Goal: Task Accomplishment & Management: Use online tool/utility

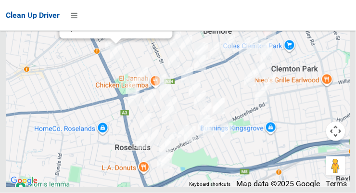
scroll to position [8386, 0]
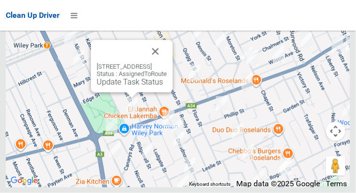
click at [167, 63] on button "Close" at bounding box center [155, 51] width 23 height 23
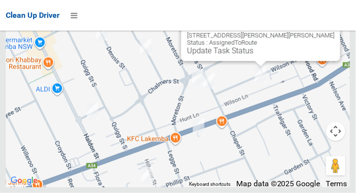
click at [311, 32] on button "Close" at bounding box center [322, 20] width 23 height 23
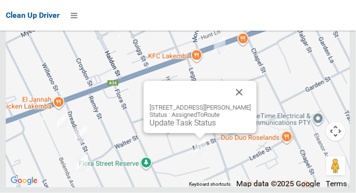
click at [245, 104] on button "Close" at bounding box center [239, 92] width 23 height 23
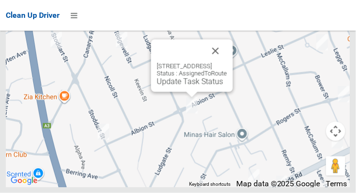
click at [227, 62] on button "Close" at bounding box center [215, 50] width 23 height 23
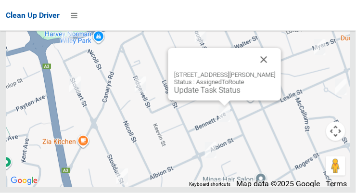
click at [269, 71] on button "Close" at bounding box center [263, 59] width 23 height 23
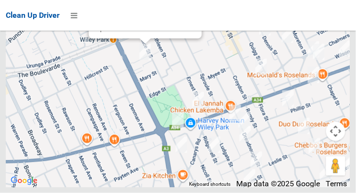
click at [145, 33] on link "Update Task Status" at bounding box center [128, 28] width 66 height 9
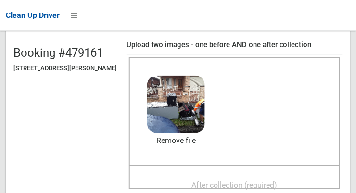
scroll to position [95, 0]
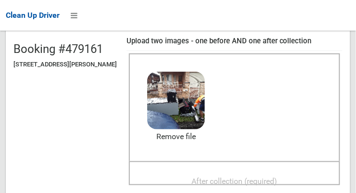
click at [262, 177] on span "After collection (required)" at bounding box center [235, 180] width 86 height 9
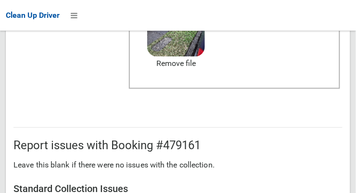
scroll to position [869, 0]
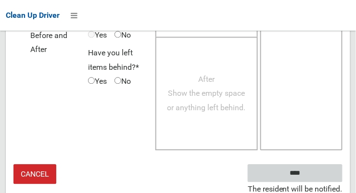
click at [323, 173] on input "****" at bounding box center [294, 173] width 95 height 18
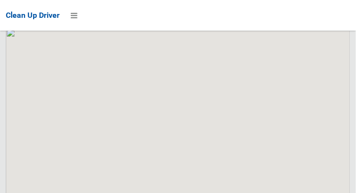
scroll to position [8385, 0]
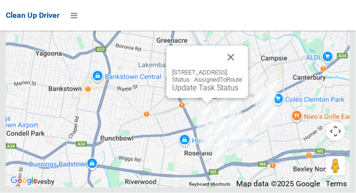
click at [206, 92] on link "Update Task Status" at bounding box center [205, 87] width 66 height 9
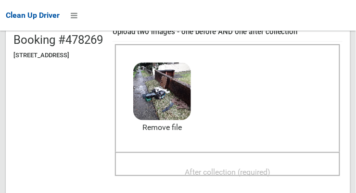
scroll to position [103, 0]
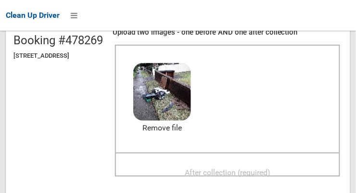
click at [252, 168] on span "After collection (required)" at bounding box center [228, 172] width 86 height 9
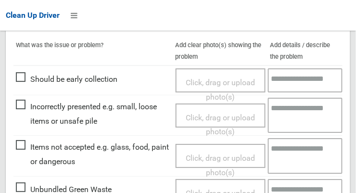
scroll to position [869, 0]
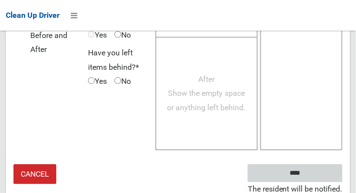
click at [323, 167] on input "****" at bounding box center [294, 173] width 95 height 18
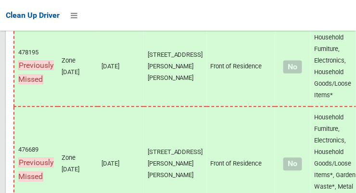
scroll to position [8385, 0]
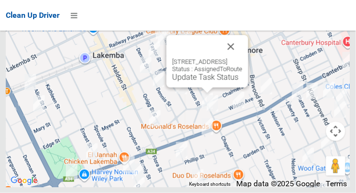
click at [205, 82] on link "Update Task Status" at bounding box center [205, 77] width 66 height 9
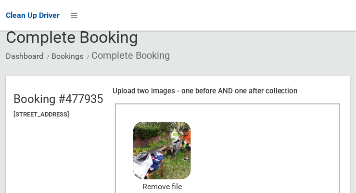
scroll to position [99, 0]
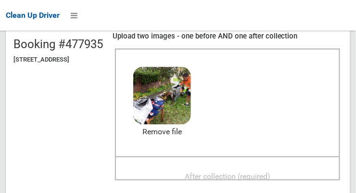
click at [267, 174] on span "After collection (required)" at bounding box center [228, 176] width 86 height 9
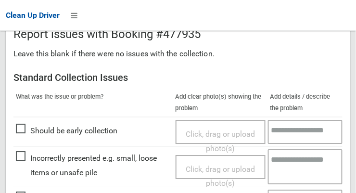
scroll to position [869, 0]
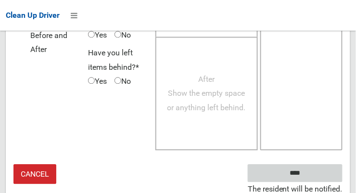
click at [321, 171] on input "****" at bounding box center [294, 173] width 95 height 18
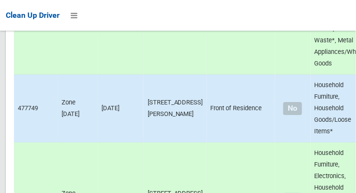
scroll to position [8385, 0]
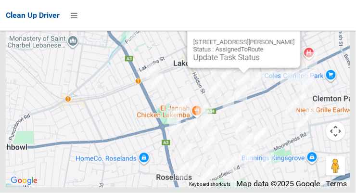
click at [243, 62] on link "Update Task Status" at bounding box center [226, 57] width 66 height 9
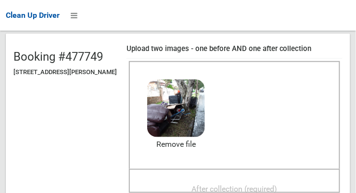
scroll to position [85, 0]
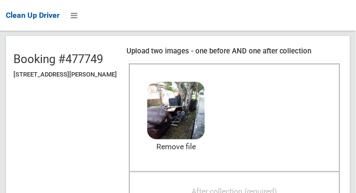
click at [261, 171] on div "After collection (required)" at bounding box center [234, 183] width 211 height 24
click at [250, 188] on span "After collection (required)" at bounding box center [235, 190] width 86 height 9
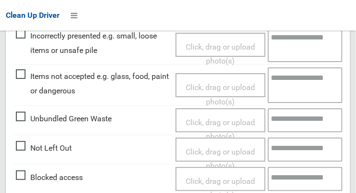
scroll to position [508, 0]
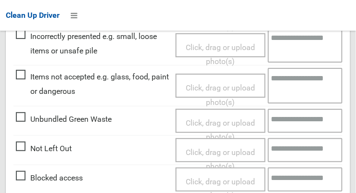
click at [234, 83] on span "Click, drag or upload photo(s)" at bounding box center [219, 95] width 69 height 24
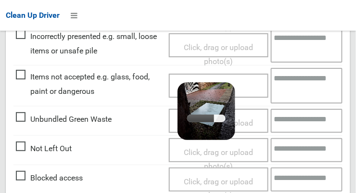
click at [298, 88] on textarea at bounding box center [307, 85] width 72 height 35
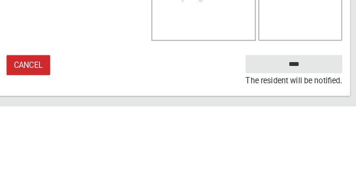
type textarea "**********"
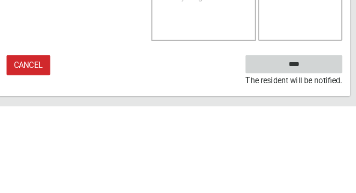
click at [318, 150] on input "****" at bounding box center [294, 152] width 95 height 18
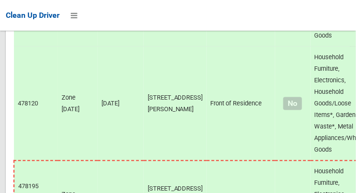
scroll to position [8386, 0]
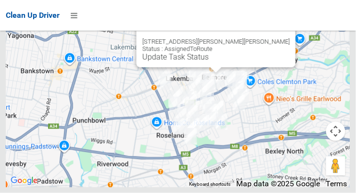
click at [209, 62] on link "Update Task Status" at bounding box center [175, 56] width 66 height 9
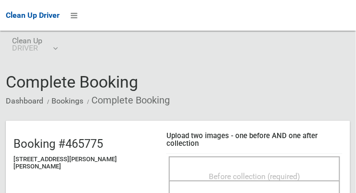
click at [261, 172] on span "Before collection (required)" at bounding box center [254, 176] width 91 height 9
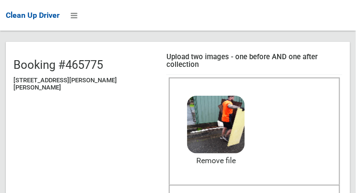
scroll to position [89, 0]
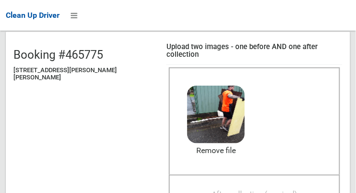
click at [260, 190] on span "After collection (required)" at bounding box center [254, 194] width 86 height 9
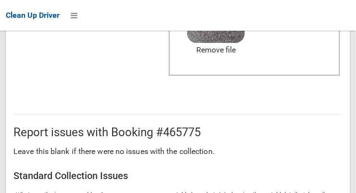
scroll to position [869, 0]
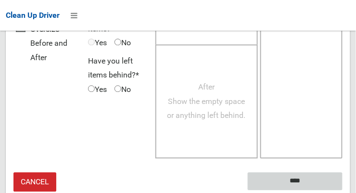
click at [319, 172] on input "****" at bounding box center [294, 181] width 95 height 18
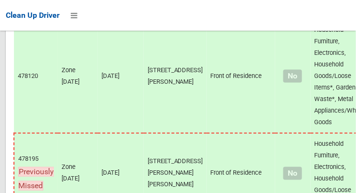
scroll to position [8386, 0]
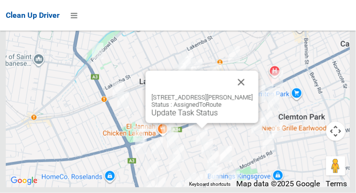
click at [247, 94] on button "Close" at bounding box center [241, 82] width 23 height 23
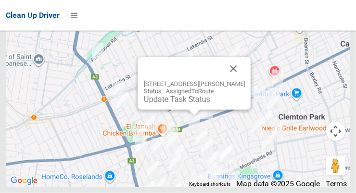
click at [196, 104] on link "Update Task Status" at bounding box center [177, 99] width 66 height 9
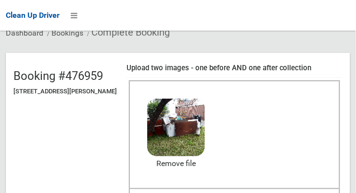
scroll to position [65, 0]
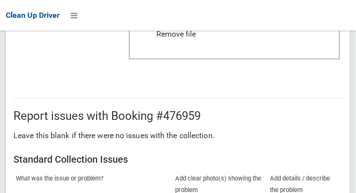
scroll to position [869, 0]
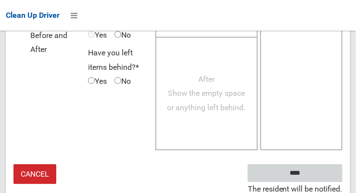
click at [316, 173] on input "****" at bounding box center [294, 173] width 95 height 18
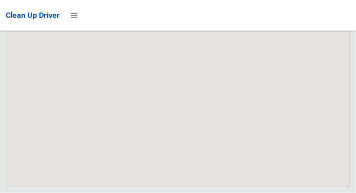
scroll to position [8386, 0]
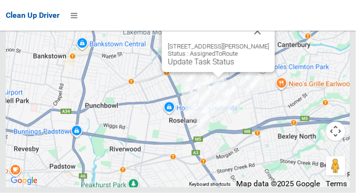
click at [219, 66] on link "Update Task Status" at bounding box center [201, 61] width 66 height 9
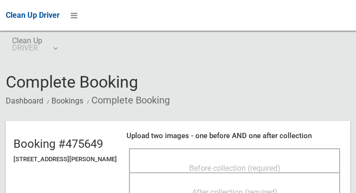
click at [243, 163] on span "Before collection (required)" at bounding box center [234, 167] width 91 height 9
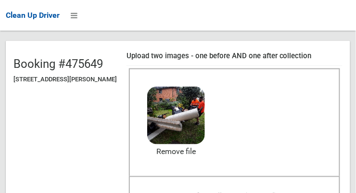
scroll to position [101, 0]
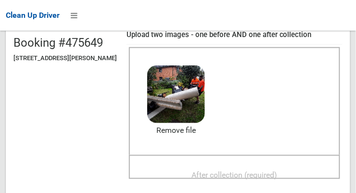
click at [248, 173] on span "After collection (required)" at bounding box center [235, 174] width 86 height 9
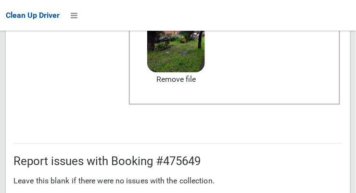
scroll to position [579, 0]
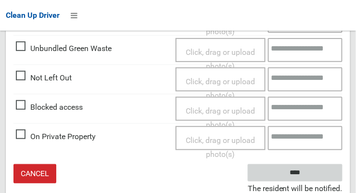
click at [315, 165] on input "****" at bounding box center [294, 173] width 95 height 18
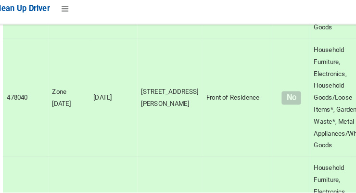
scroll to position [8386, 0]
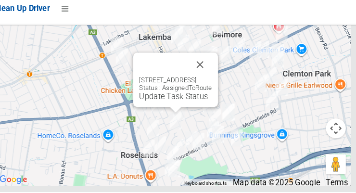
click at [216, 81] on button "Close" at bounding box center [204, 69] width 23 height 23
click at [183, 105] on link "Update Task Status" at bounding box center [179, 100] width 66 height 9
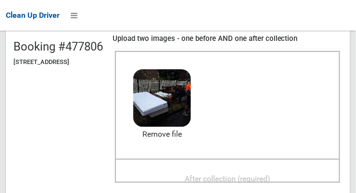
scroll to position [99, 0]
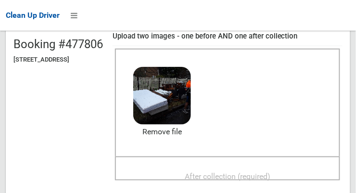
click at [259, 172] on span "After collection (required)" at bounding box center [228, 176] width 86 height 9
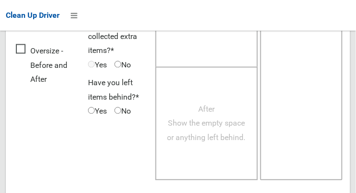
scroll to position [869, 0]
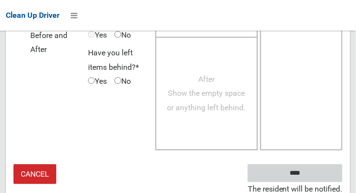
click at [322, 168] on input "****" at bounding box center [294, 173] width 95 height 18
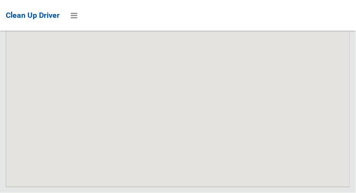
scroll to position [8386, 0]
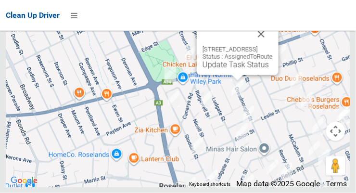
click at [272, 46] on button "Close" at bounding box center [260, 34] width 23 height 23
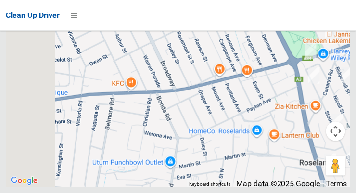
scroll to position [8348, 0]
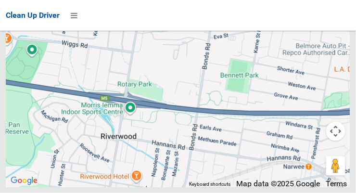
click at [276, 169] on div at bounding box center [178, 67] width 344 height 240
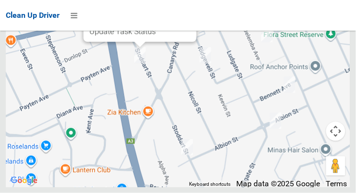
click at [190, 12] on button "Close" at bounding box center [179, 0] width 23 height 23
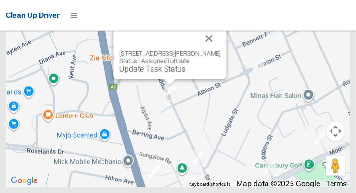
click at [221, 50] on button "Close" at bounding box center [209, 38] width 23 height 23
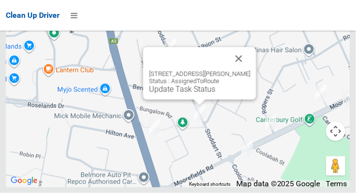
click at [250, 70] on button "Close" at bounding box center [238, 58] width 23 height 23
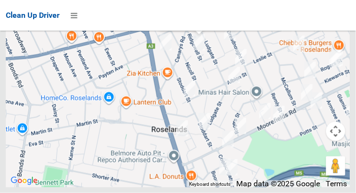
click at [190, 23] on link "Update Task Status" at bounding box center [197, 18] width 66 height 9
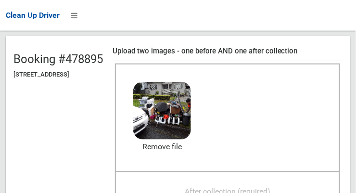
scroll to position [96, 0]
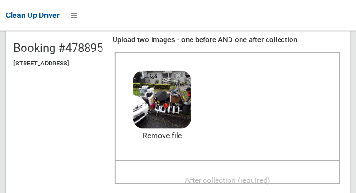
click at [257, 175] on span "After collection (required)" at bounding box center [228, 179] width 86 height 9
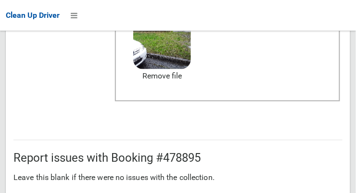
scroll to position [869, 0]
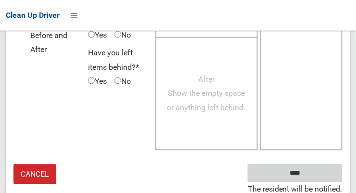
click at [314, 168] on input "****" at bounding box center [294, 173] width 95 height 18
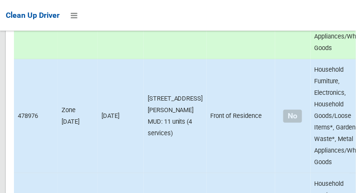
scroll to position [1685, 0]
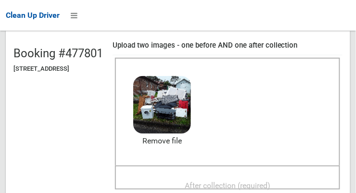
scroll to position [97, 0]
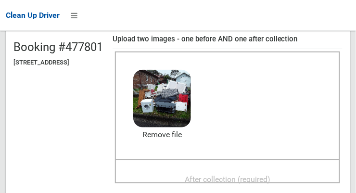
click at [260, 175] on span "After collection (required)" at bounding box center [228, 178] width 86 height 9
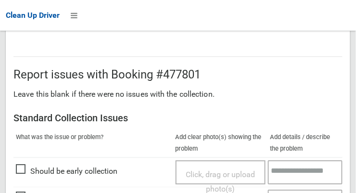
scroll to position [869, 0]
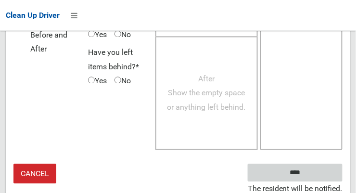
click at [322, 171] on input "****" at bounding box center [294, 173] width 95 height 18
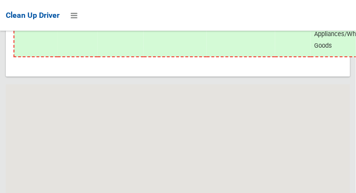
scroll to position [8385, 0]
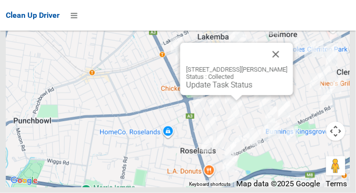
click at [286, 66] on button "Close" at bounding box center [275, 54] width 23 height 23
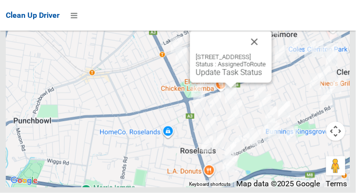
click at [266, 53] on button "Close" at bounding box center [254, 41] width 23 height 23
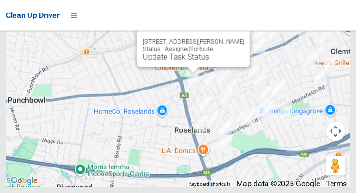
click at [190, 62] on link "Update Task Status" at bounding box center [176, 56] width 66 height 9
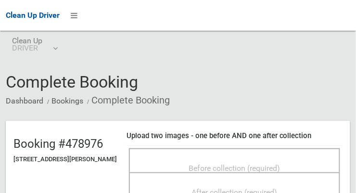
click at [234, 166] on span "Before collection (required)" at bounding box center [234, 167] width 91 height 9
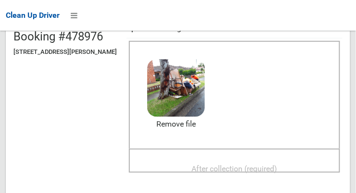
scroll to position [124, 0]
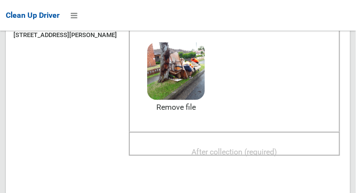
click at [256, 150] on span "After collection (required)" at bounding box center [235, 151] width 86 height 9
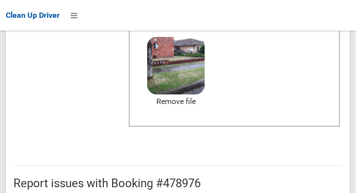
scroll to position [579, 0]
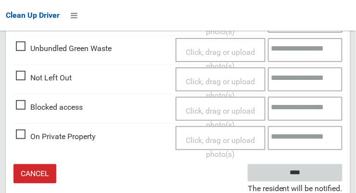
click at [316, 169] on input "****" at bounding box center [294, 173] width 95 height 18
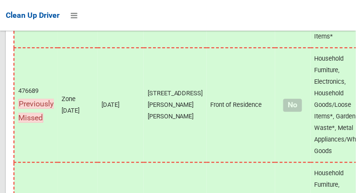
scroll to position [8386, 0]
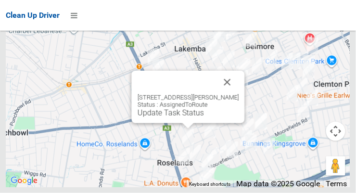
click at [181, 117] on link "Update Task Status" at bounding box center [170, 112] width 66 height 9
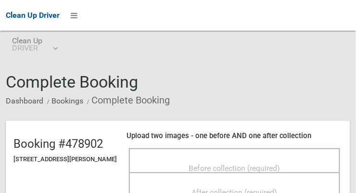
click at [258, 164] on span "Before collection (required)" at bounding box center [234, 167] width 91 height 9
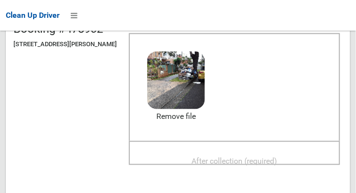
scroll to position [122, 0]
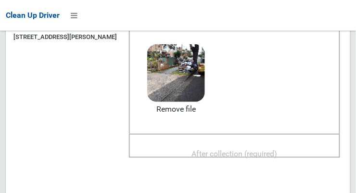
click at [267, 153] on span "After collection (required)" at bounding box center [235, 153] width 86 height 9
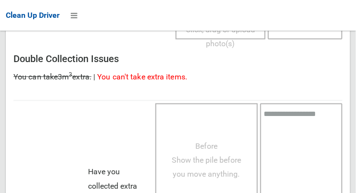
scroll to position [869, 0]
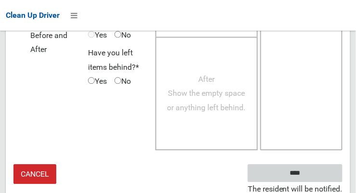
click at [309, 169] on input "****" at bounding box center [294, 173] width 95 height 18
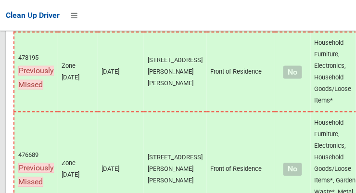
scroll to position [8386, 0]
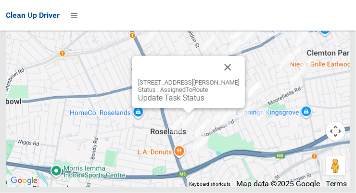
click at [186, 102] on link "Update Task Status" at bounding box center [171, 97] width 66 height 9
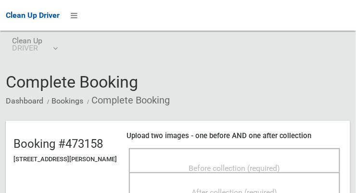
click at [218, 163] on span "Before collection (required)" at bounding box center [234, 167] width 91 height 9
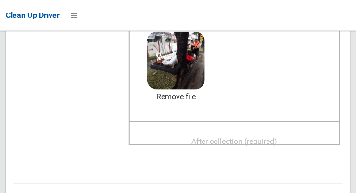
scroll to position [135, 0]
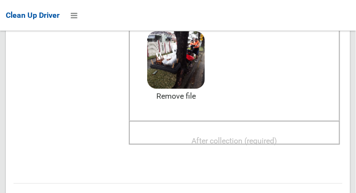
click at [262, 136] on span "After collection (required)" at bounding box center [235, 140] width 86 height 9
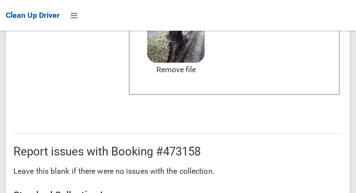
scroll to position [869, 0]
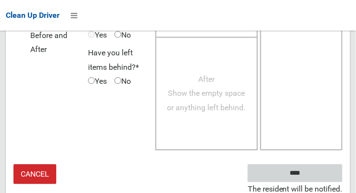
click at [319, 172] on input "****" at bounding box center [294, 173] width 95 height 18
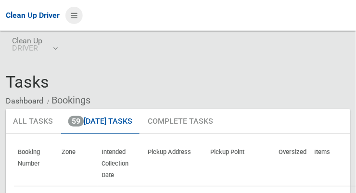
click at [74, 16] on icon at bounding box center [74, 15] width 7 height 16
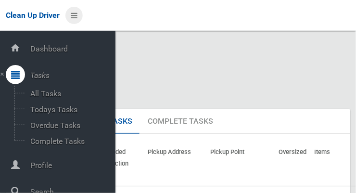
scroll to position [51, 0]
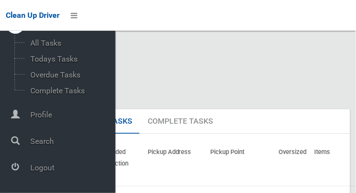
click at [20, 172] on icon at bounding box center [15, 166] width 9 height 19
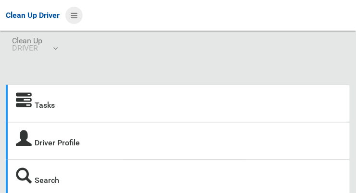
click at [76, 15] on icon at bounding box center [74, 15] width 7 height 16
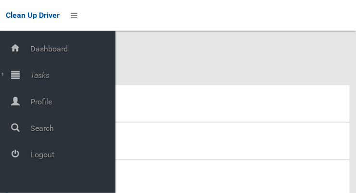
click at [50, 80] on span "Tasks" at bounding box center [71, 75] width 88 height 9
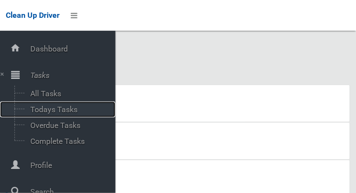
click at [70, 111] on span "Todays Tasks" at bounding box center [67, 109] width 80 height 9
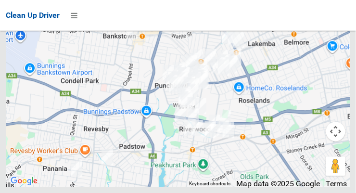
scroll to position [8714, 0]
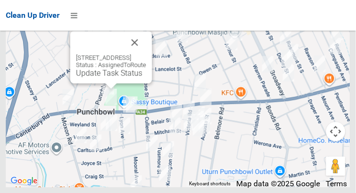
click at [146, 54] on button "Close" at bounding box center [134, 42] width 23 height 23
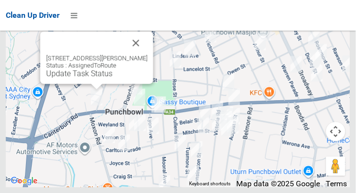
click at [140, 54] on button "Close" at bounding box center [135, 42] width 23 height 23
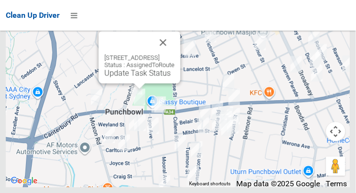
click at [174, 54] on button "Close" at bounding box center [162, 42] width 23 height 23
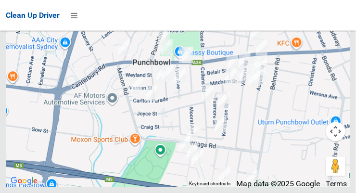
scroll to position [8711, 0]
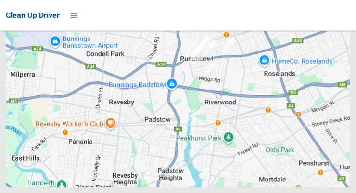
scroll to position [8711, 0]
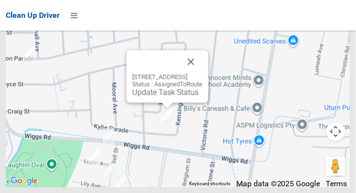
click at [202, 73] on button "Close" at bounding box center [190, 61] width 23 height 23
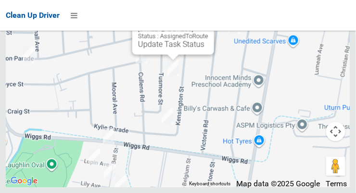
click at [208, 25] on button "Close" at bounding box center [196, 13] width 23 height 23
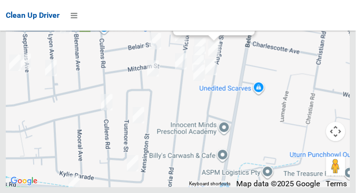
click at [213, 29] on link "Update Task Status" at bounding box center [212, 24] width 66 height 9
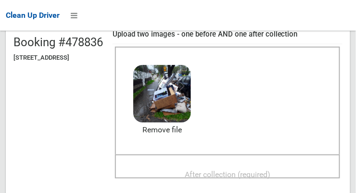
scroll to position [117, 0]
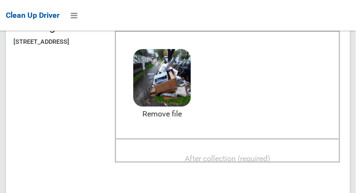
click at [269, 154] on span "After collection (required)" at bounding box center [228, 158] width 86 height 9
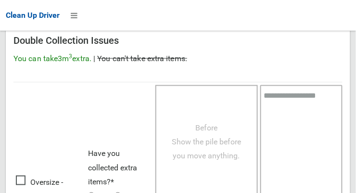
scroll to position [869, 0]
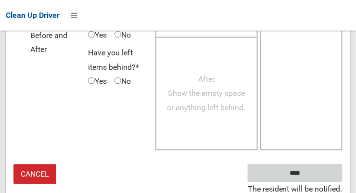
click at [315, 165] on input "****" at bounding box center [294, 173] width 95 height 18
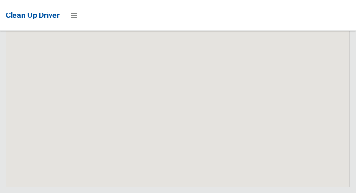
scroll to position [8714, 0]
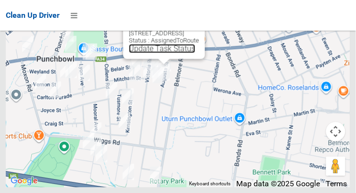
click at [165, 53] on link "Update Task Status" at bounding box center [162, 48] width 66 height 9
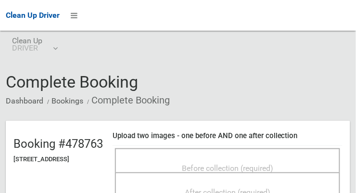
click at [250, 163] on span "Before collection (required)" at bounding box center [227, 167] width 91 height 9
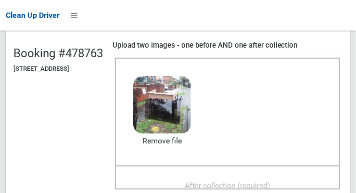
scroll to position [109, 0]
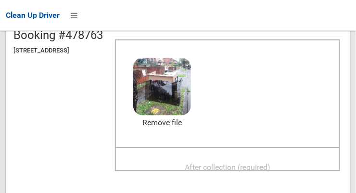
click at [259, 163] on span "After collection (required)" at bounding box center [228, 166] width 86 height 9
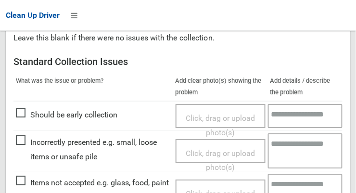
scroll to position [425, 0]
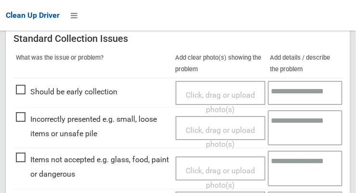
click at [215, 166] on span "Click, drag or upload photo(s)" at bounding box center [219, 178] width 69 height 24
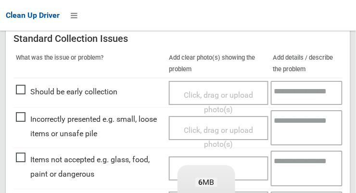
click at [295, 162] on textarea at bounding box center [307, 167] width 72 height 35
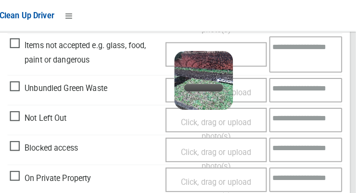
scroll to position [540, 0]
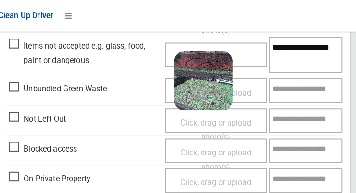
click at [303, 45] on textarea "**********" at bounding box center [307, 53] width 72 height 35
click at [311, 58] on textarea "**********" at bounding box center [307, 53] width 72 height 35
click at [306, 63] on textarea "**********" at bounding box center [307, 53] width 72 height 35
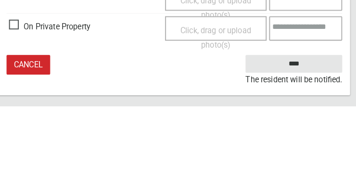
type textarea "**********"
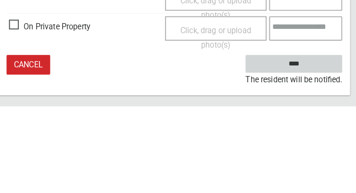
click at [325, 145] on input "****" at bounding box center [294, 152] width 95 height 18
